Goal: Task Accomplishment & Management: Complete application form

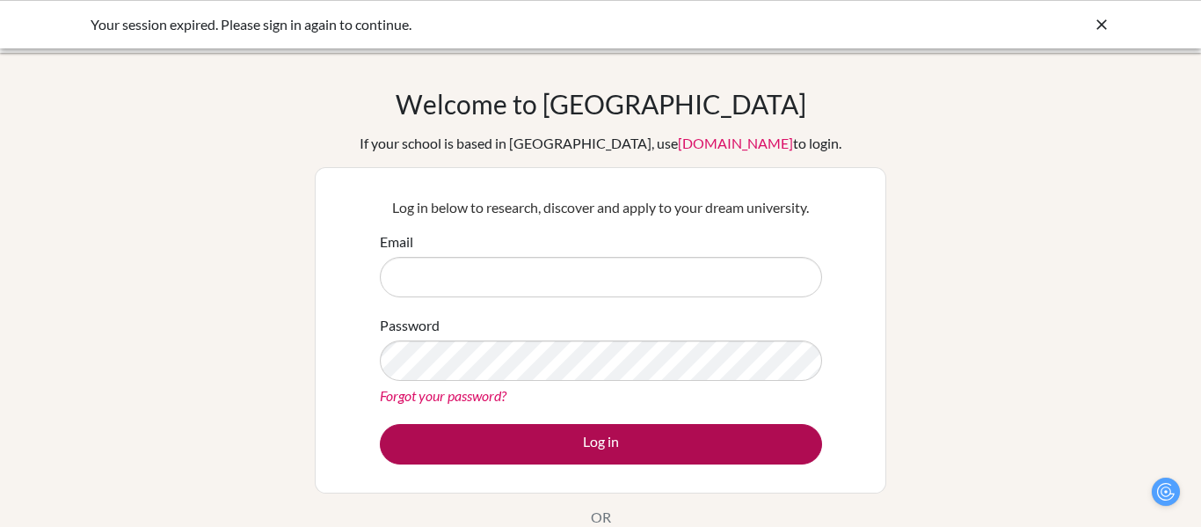
scroll to position [8, 0]
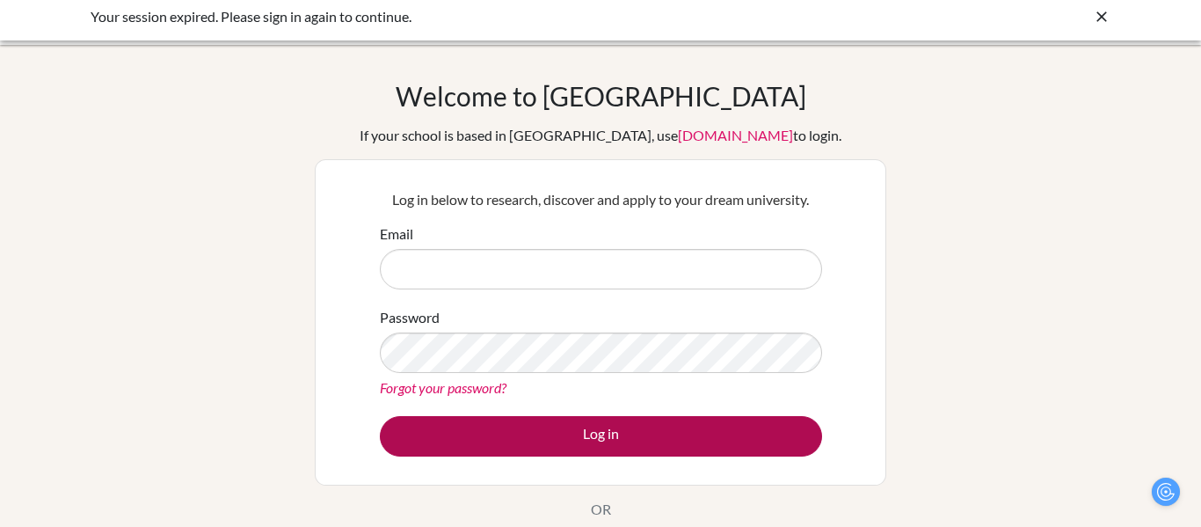
type input "[EMAIL_ADDRESS][DOMAIN_NAME]"
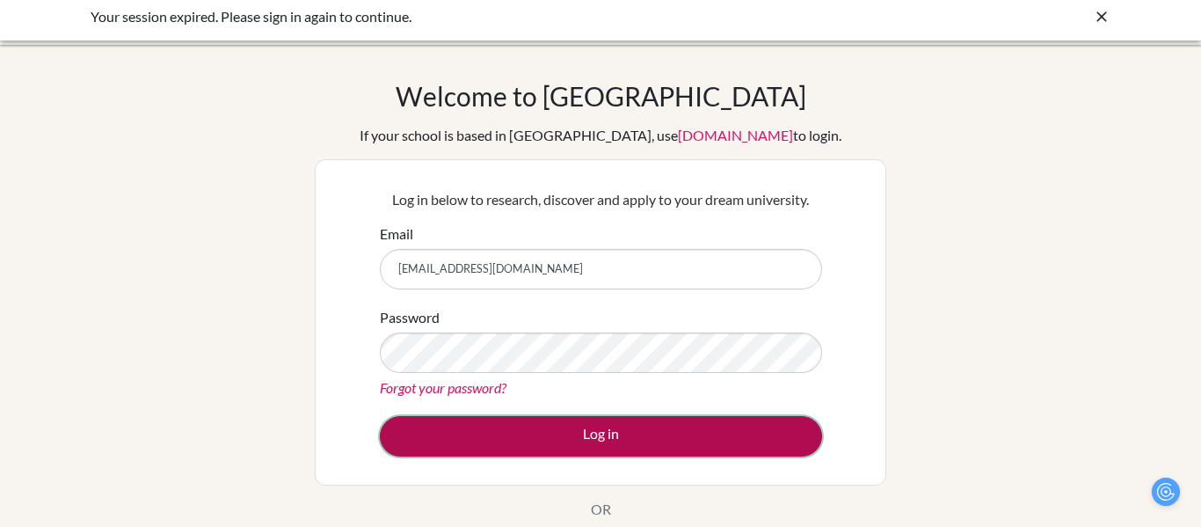
click at [514, 437] on button "Log in" at bounding box center [601, 436] width 442 height 40
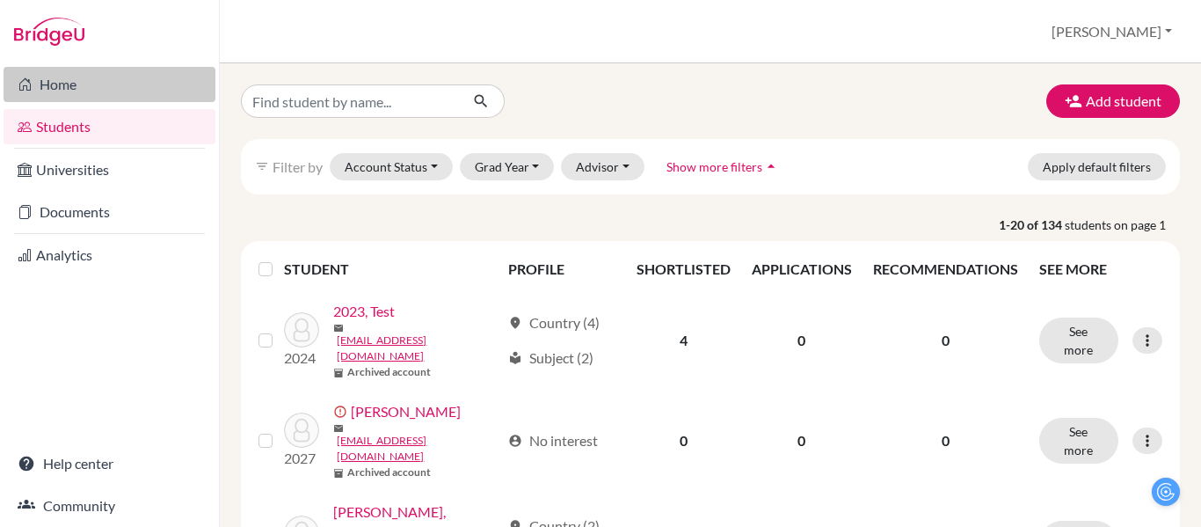
click at [103, 93] on link "Home" at bounding box center [110, 84] width 212 height 35
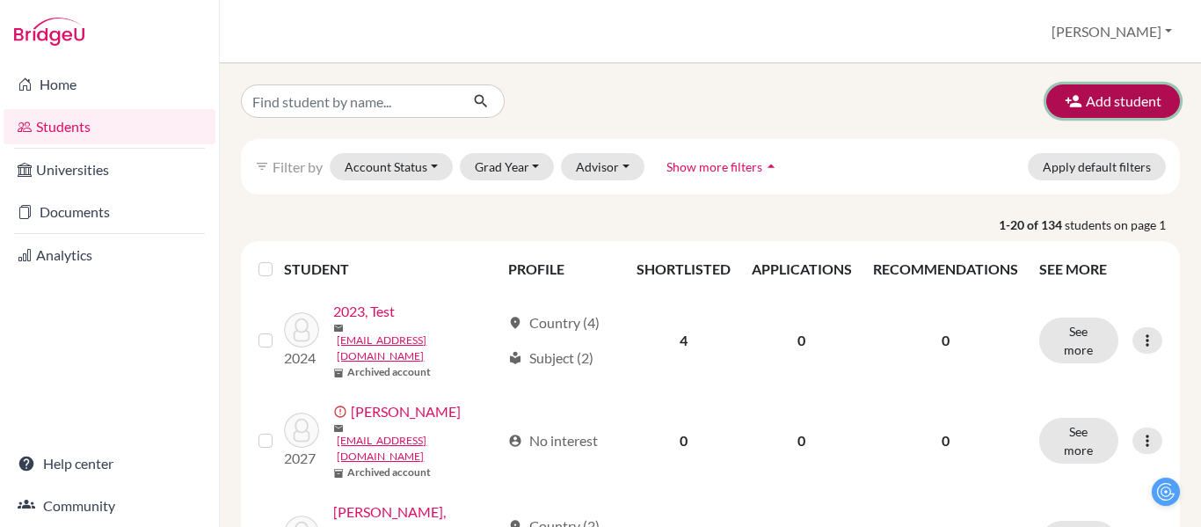
click at [1106, 102] on button "Add student" at bounding box center [1114, 100] width 134 height 33
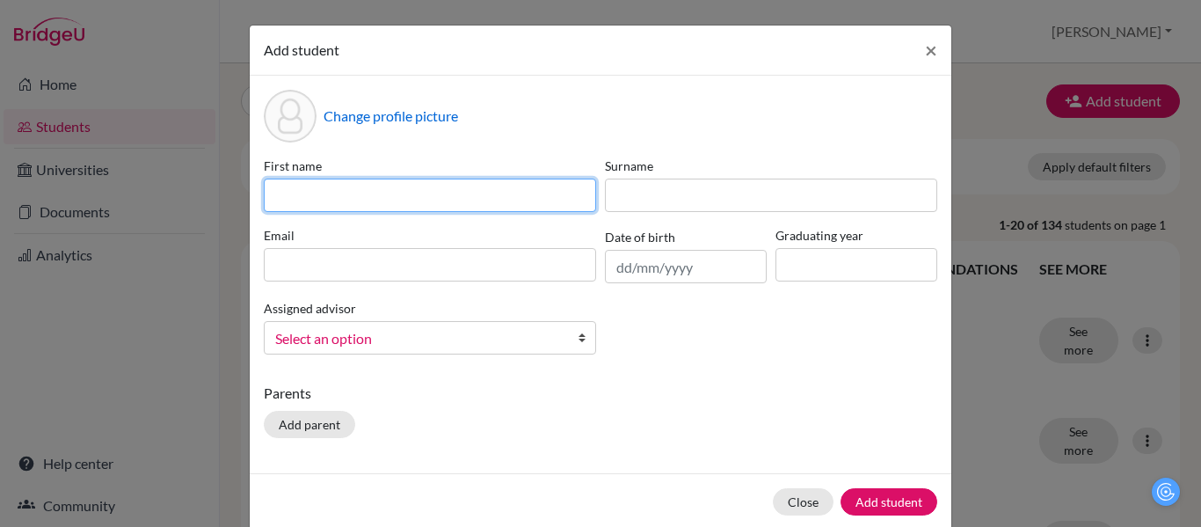
click at [506, 198] on input at bounding box center [430, 195] width 332 height 33
type input "[PERSON_NAME]"
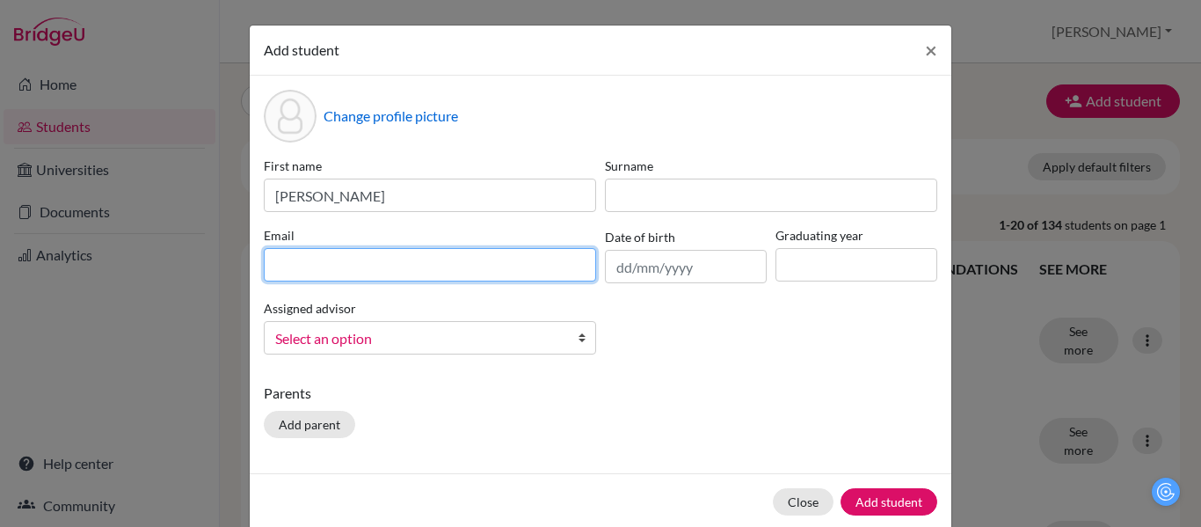
click at [368, 279] on input at bounding box center [430, 264] width 332 height 33
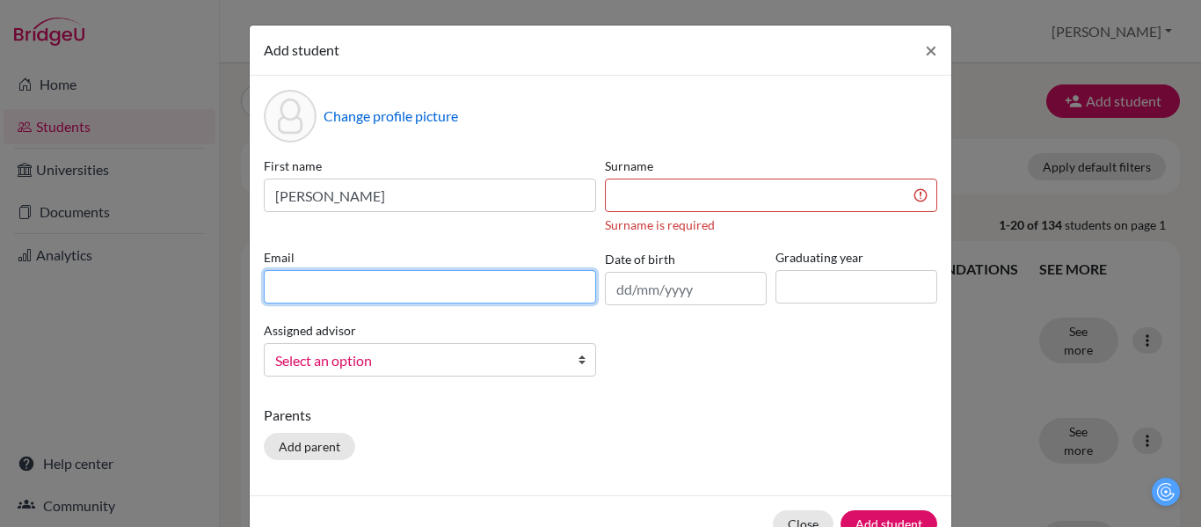
paste input "[EMAIL_ADDRESS][DOMAIN_NAME]"
paste input "[PERSON_NAME] [PERSON_NAME]"
type input "[EMAIL_ADDRESS][DOMAIN_NAME]"
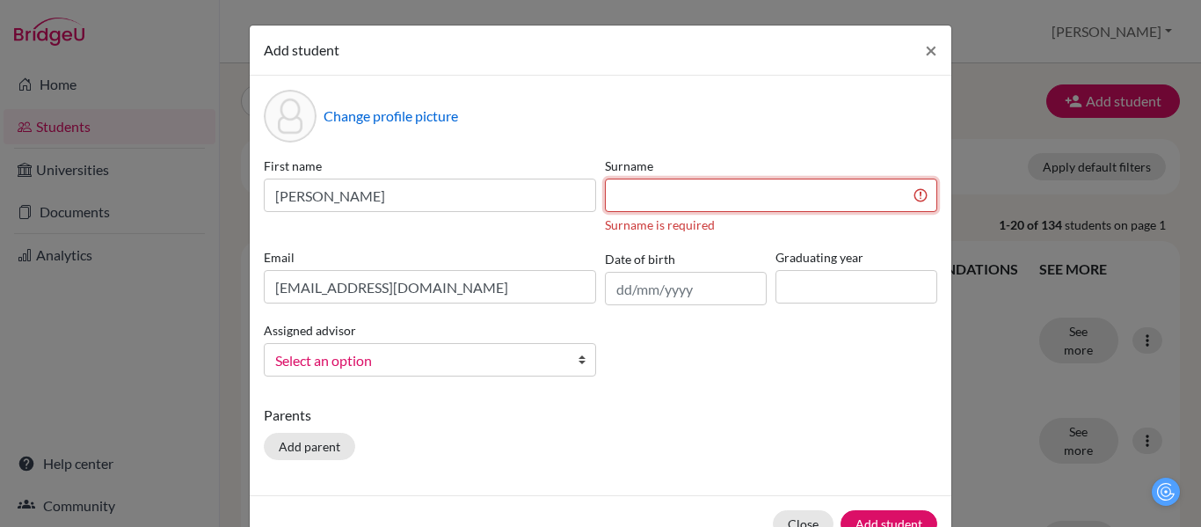
click at [633, 199] on input at bounding box center [771, 195] width 332 height 33
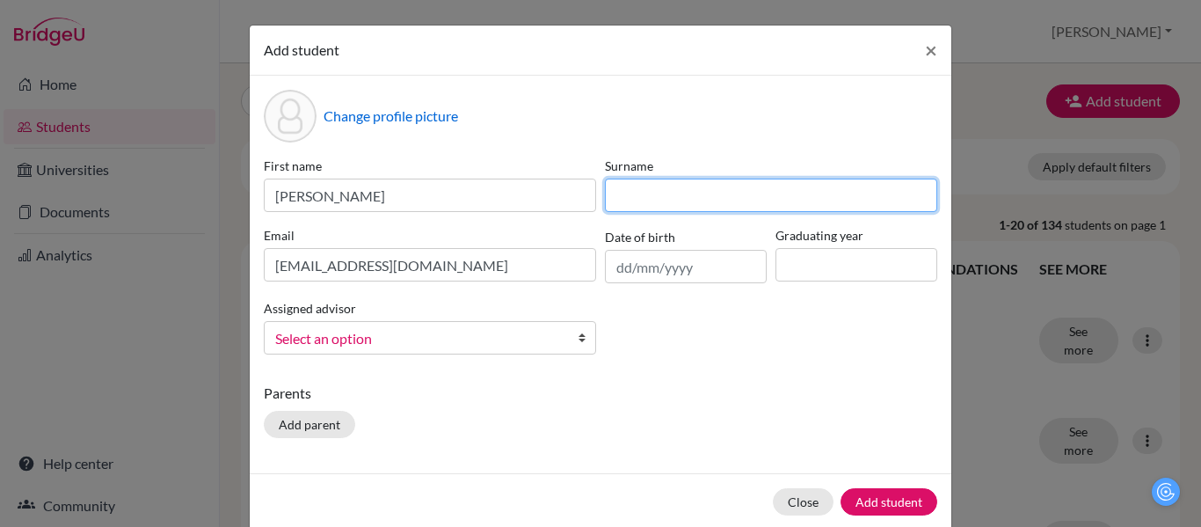
paste input "[PERSON_NAME] [PERSON_NAME]"
drag, startPoint x: 662, startPoint y: 197, endPoint x: 591, endPoint y: 201, distance: 71.3
click at [591, 201] on div "First name [PERSON_NAME] [PERSON_NAME] [PERSON_NAME] Email [EMAIL_ADDRESS][DOMA…" at bounding box center [600, 263] width 682 height 212
type input "Mesa Vergara"
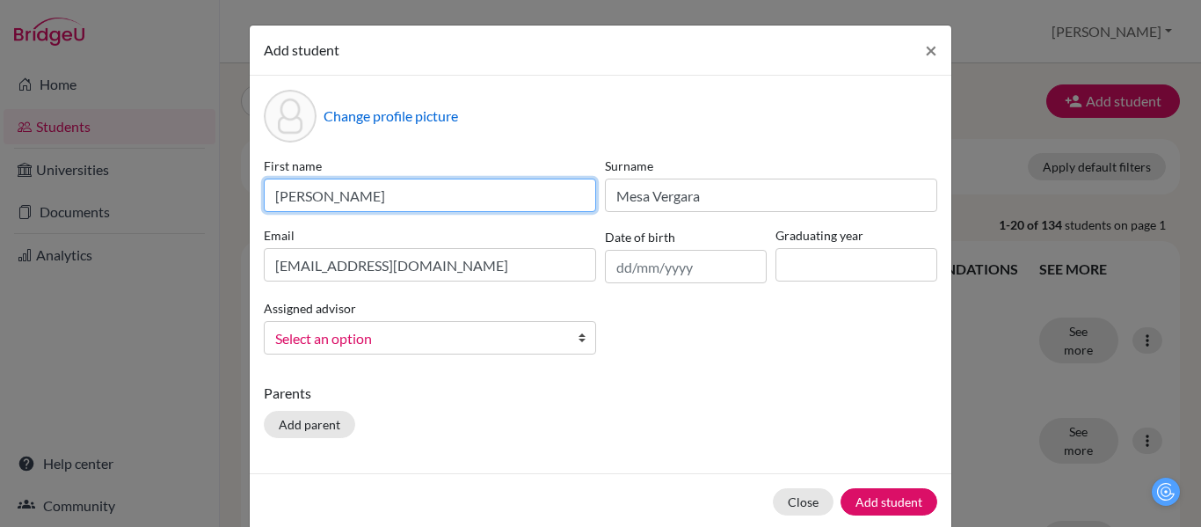
click at [488, 200] on input "[PERSON_NAME]" at bounding box center [430, 195] width 332 height 33
paste input "[PERSON_NAME]"
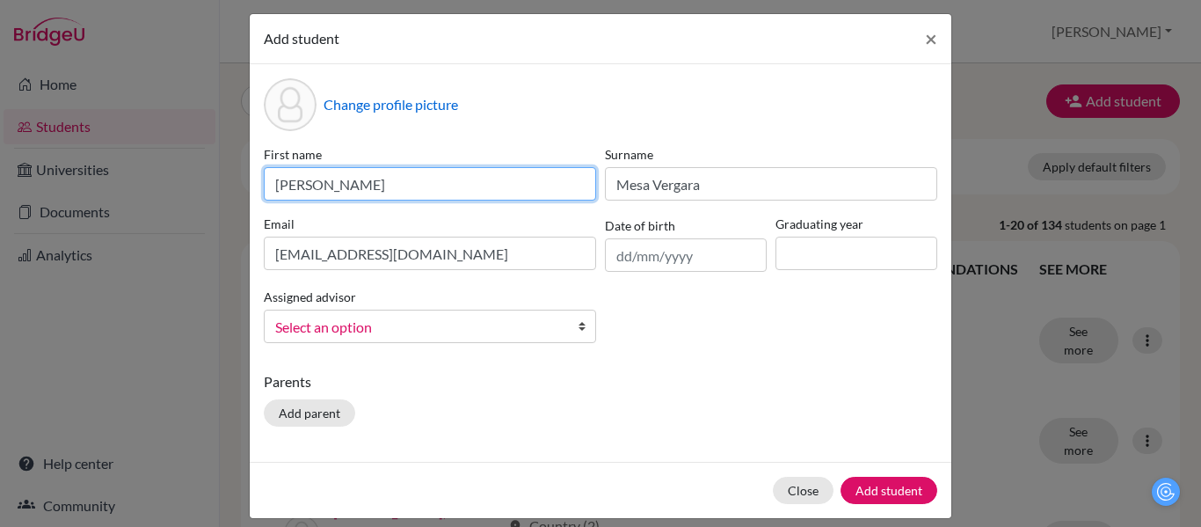
scroll to position [28, 0]
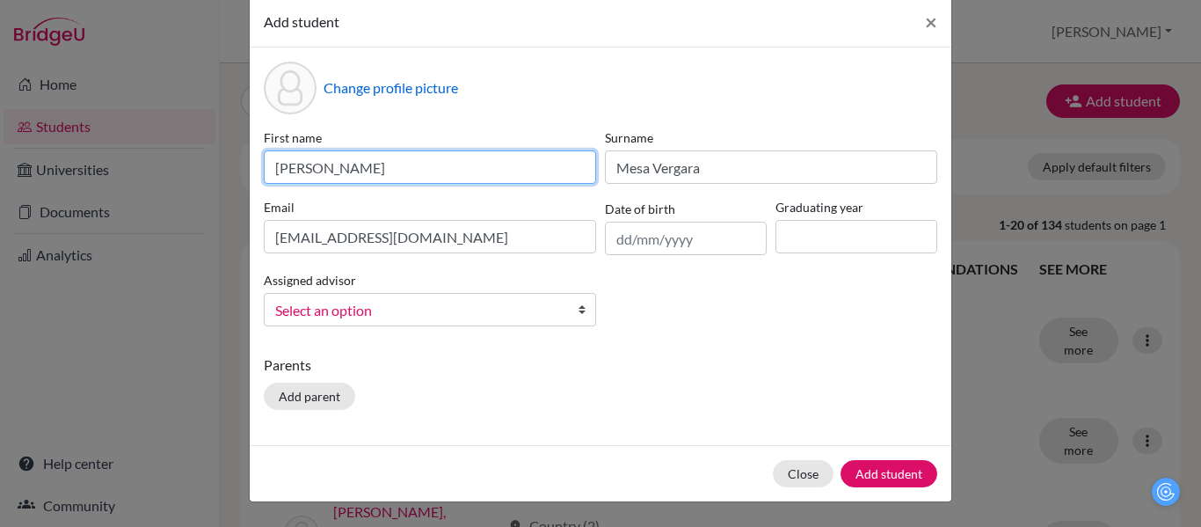
type input "[PERSON_NAME]"
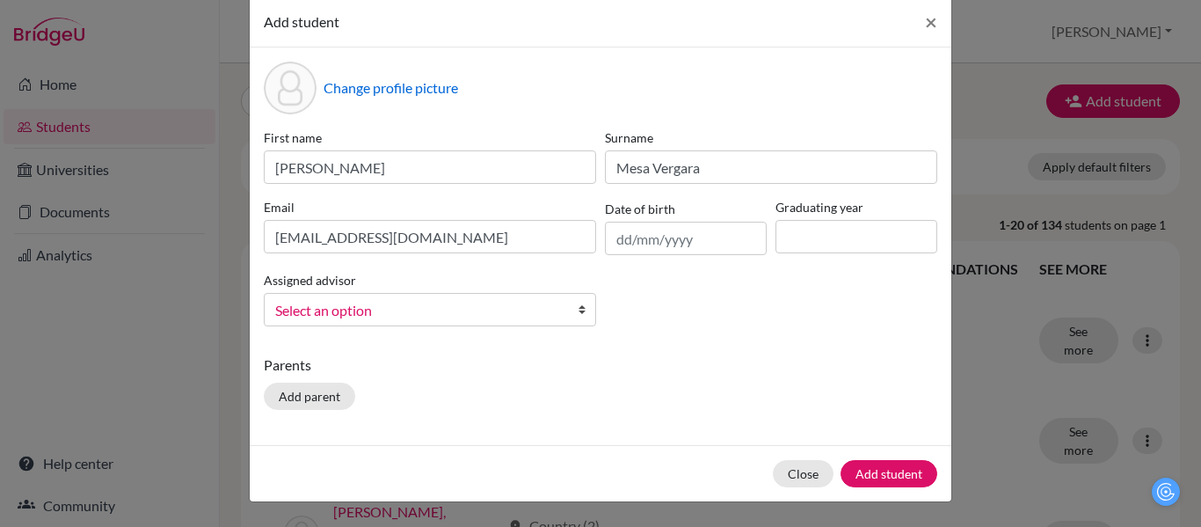
click at [541, 315] on span "Select an option" at bounding box center [418, 310] width 287 height 23
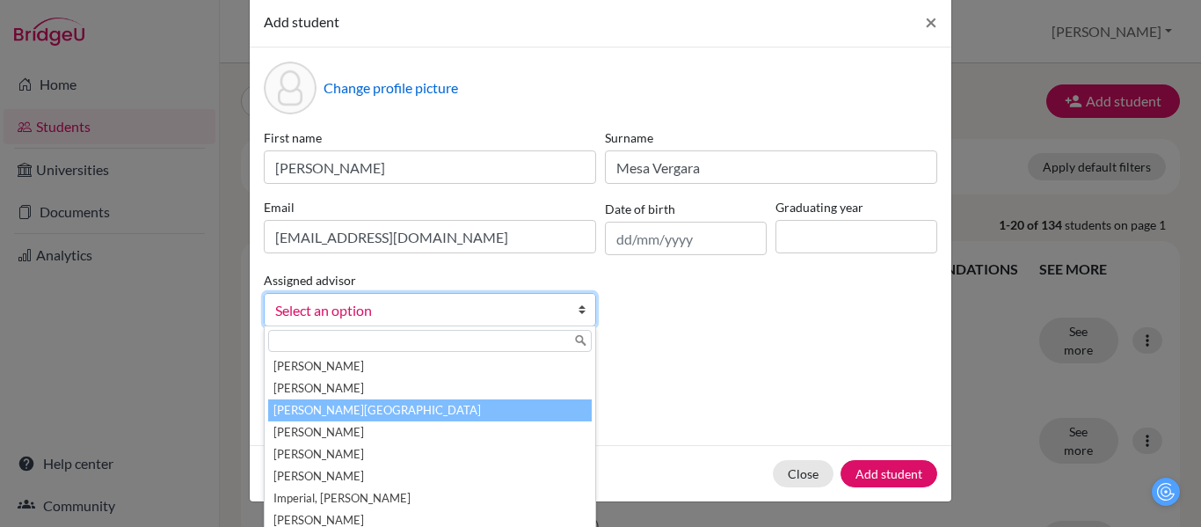
scroll to position [75, 0]
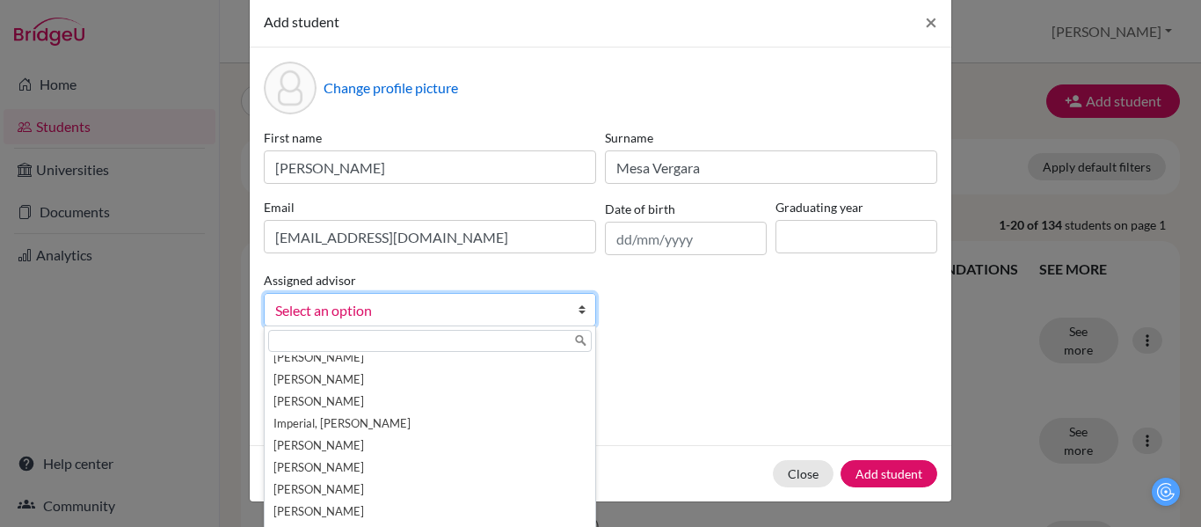
click at [769, 378] on div "Parents Add parent" at bounding box center [601, 385] width 674 height 62
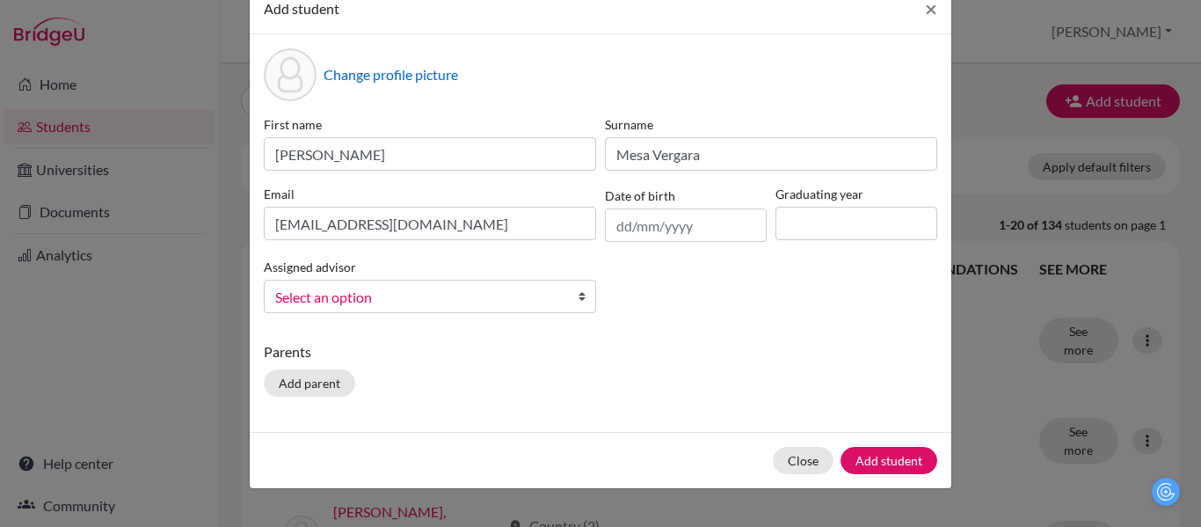
scroll to position [73, 0]
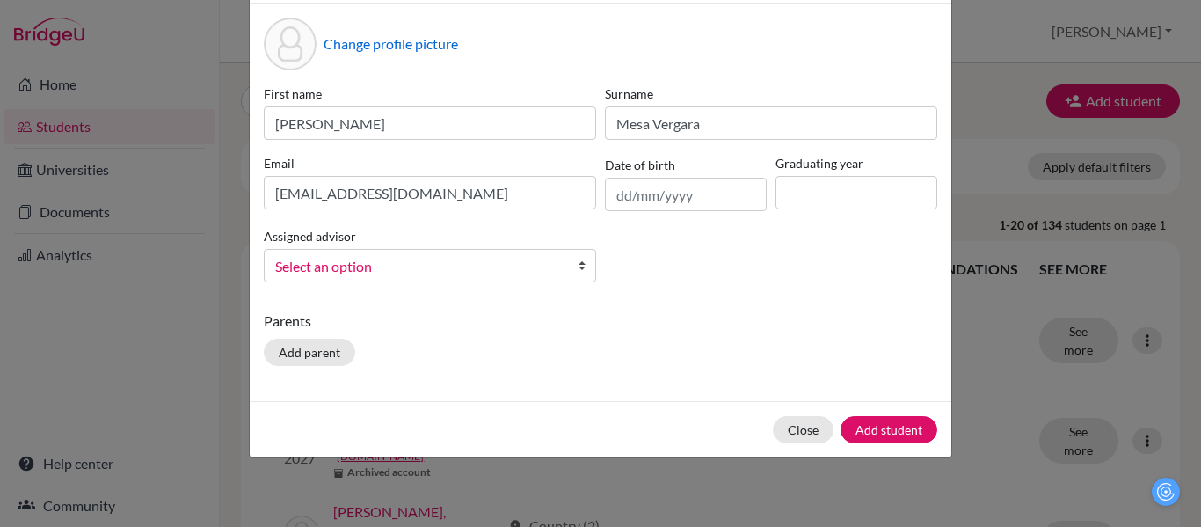
click at [516, 273] on span "Select an option" at bounding box center [418, 266] width 287 height 23
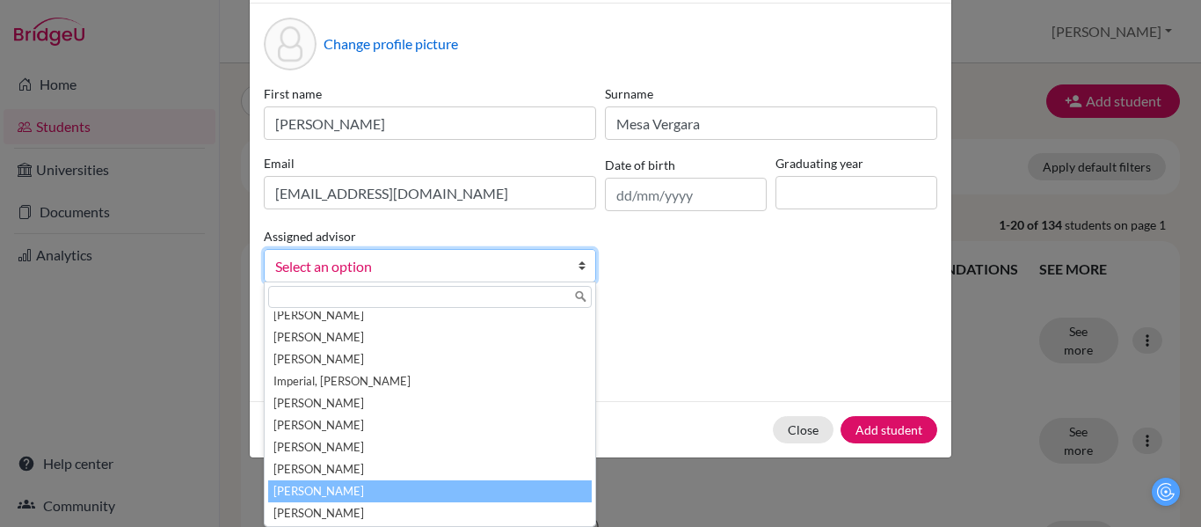
scroll to position [75, 0]
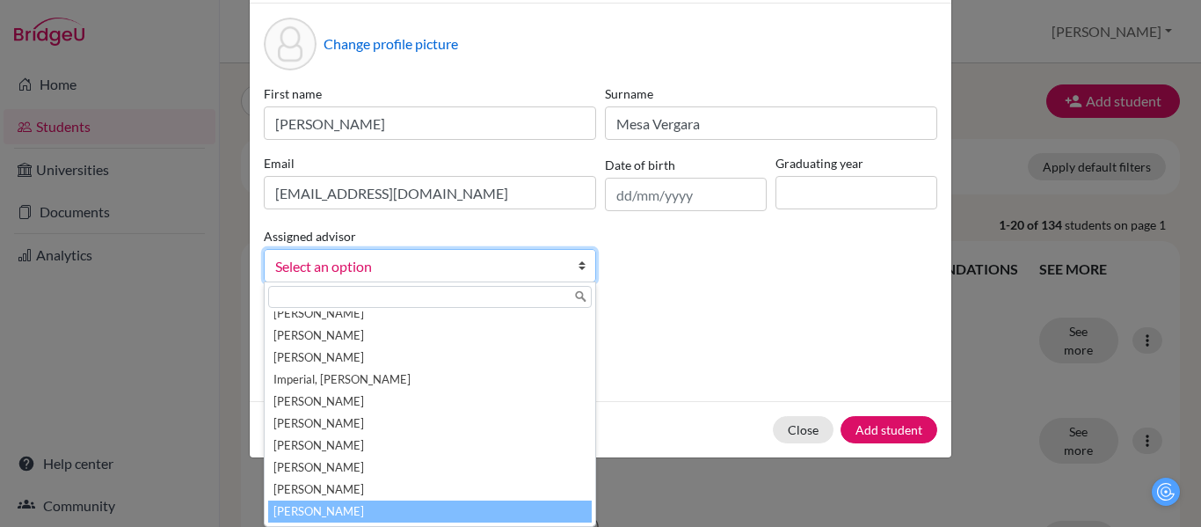
click at [355, 513] on li "[PERSON_NAME]" at bounding box center [430, 511] width 324 height 22
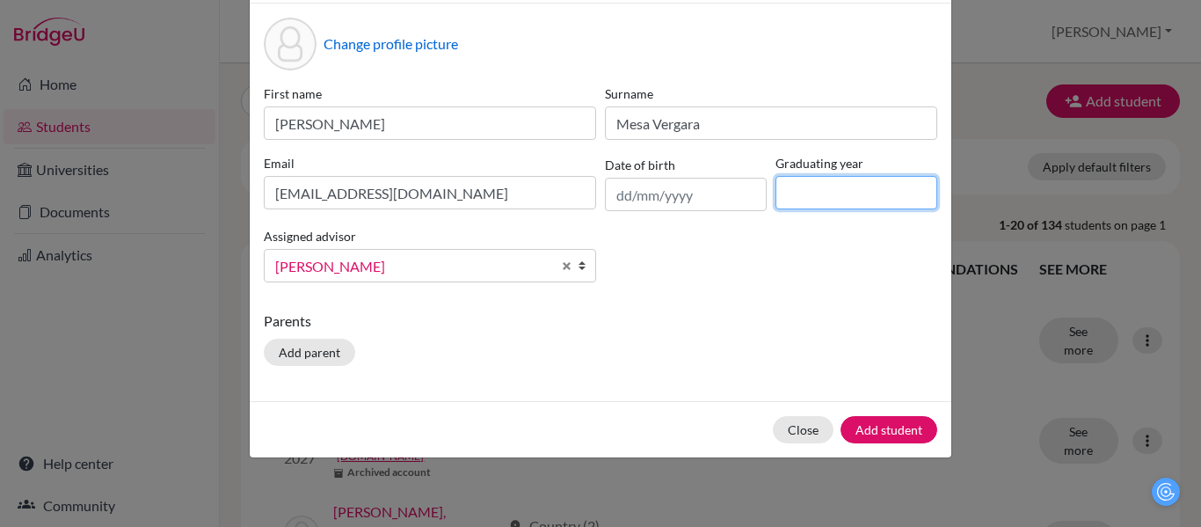
click at [835, 189] on input at bounding box center [857, 192] width 162 height 33
type input "2026"
click at [726, 254] on div "First name [PERSON_NAME] Surname Mesa [PERSON_NAME] Email [EMAIL_ADDRESS][DOMAI…" at bounding box center [600, 190] width 682 height 212
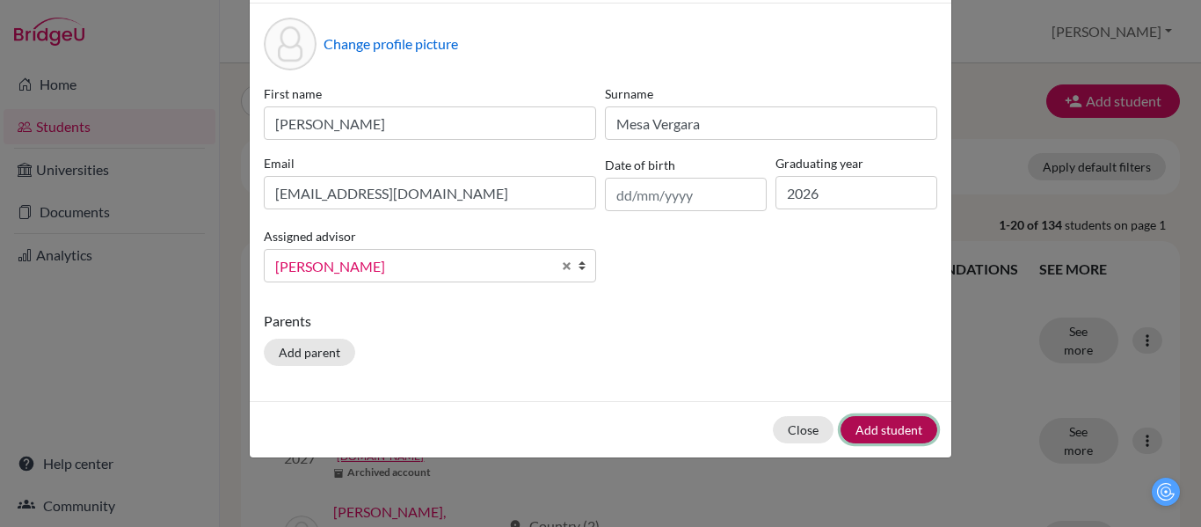
click at [882, 428] on button "Add student" at bounding box center [889, 429] width 97 height 27
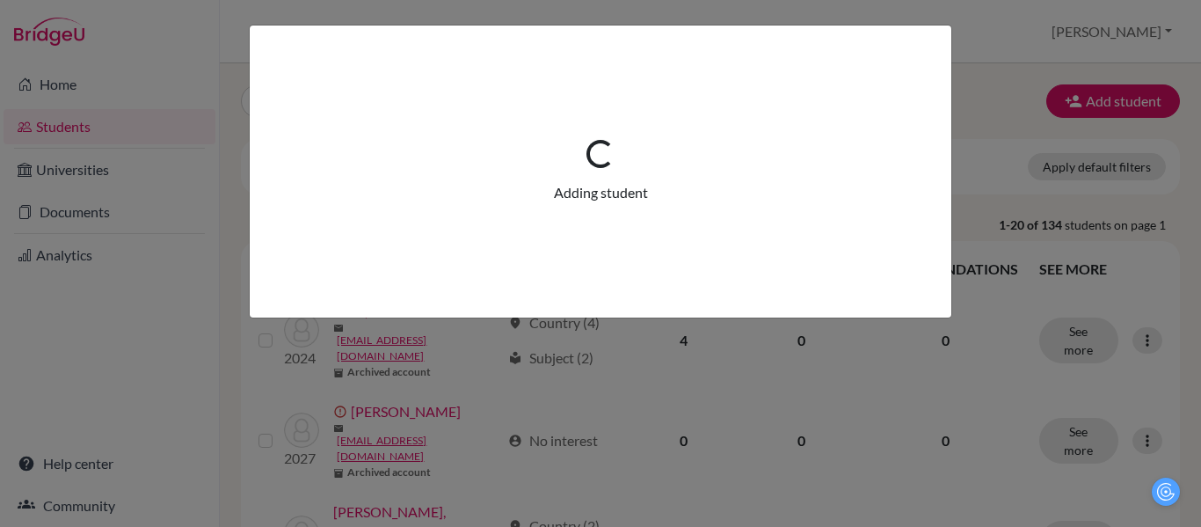
scroll to position [0, 0]
